Goal: Navigation & Orientation: Find specific page/section

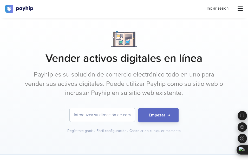
click at [237, 9] on div "Iniciar sesión" at bounding box center [224, 8] width 36 height 7
click at [239, 8] on icon at bounding box center [239, 8] width 5 height 5
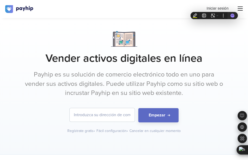
click at [226, 45] on div "Vender activos digitales en línea Payhip es su solución de comercio electrónico…" at bounding box center [123, 82] width 223 height 103
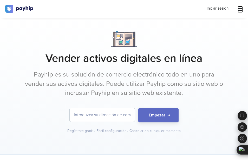
click at [239, 8] on icon at bounding box center [239, 8] width 5 height 5
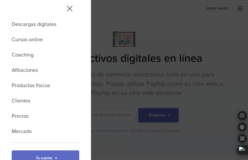
click at [239, 8] on div "Descargas digitales Cursos online Coaching Afiliaciones Productos físicos Clien…" at bounding box center [124, 80] width 248 height 160
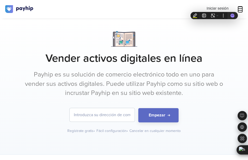
click at [240, 7] on icon at bounding box center [239, 8] width 5 height 5
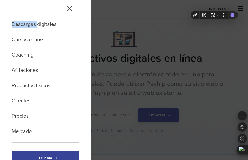
click at [32, 156] on link "Tu cuenta" at bounding box center [46, 159] width 68 height 16
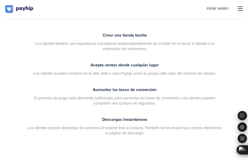
scroll to position [182, 0]
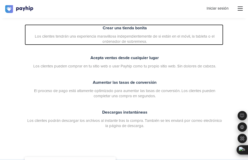
click at [128, 27] on span "Crear una tienda bonita" at bounding box center [125, 27] width 44 height 5
click at [127, 30] on span "Crear una tienda bonita" at bounding box center [125, 27] width 44 height 5
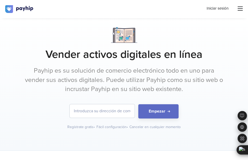
scroll to position [0, 0]
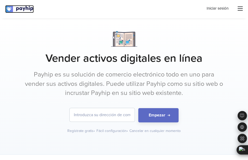
click at [23, 8] on img at bounding box center [19, 9] width 29 height 8
